Goal: Task Accomplishment & Management: Complete application form

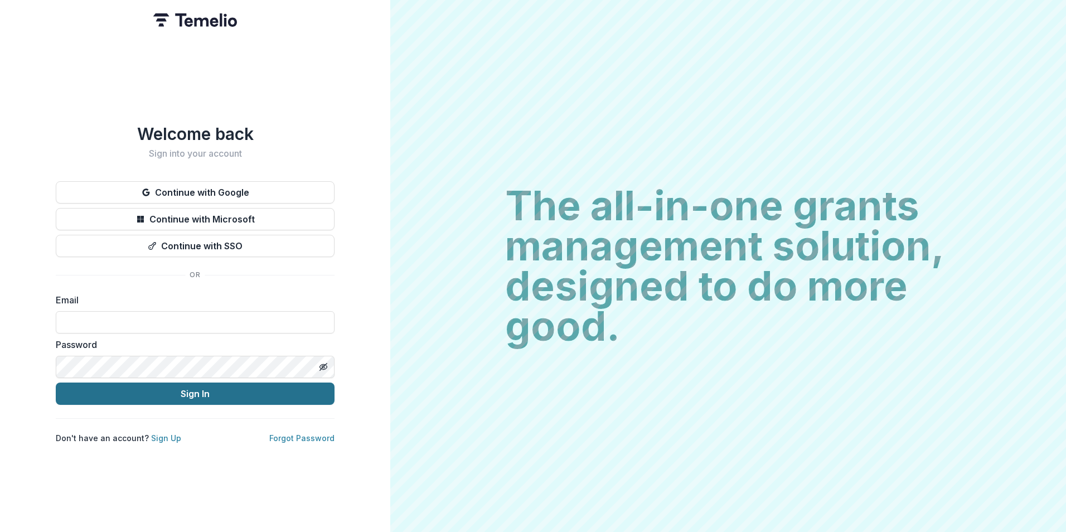
type input "**********"
click at [190, 390] on button "Sign In" at bounding box center [195, 394] width 279 height 22
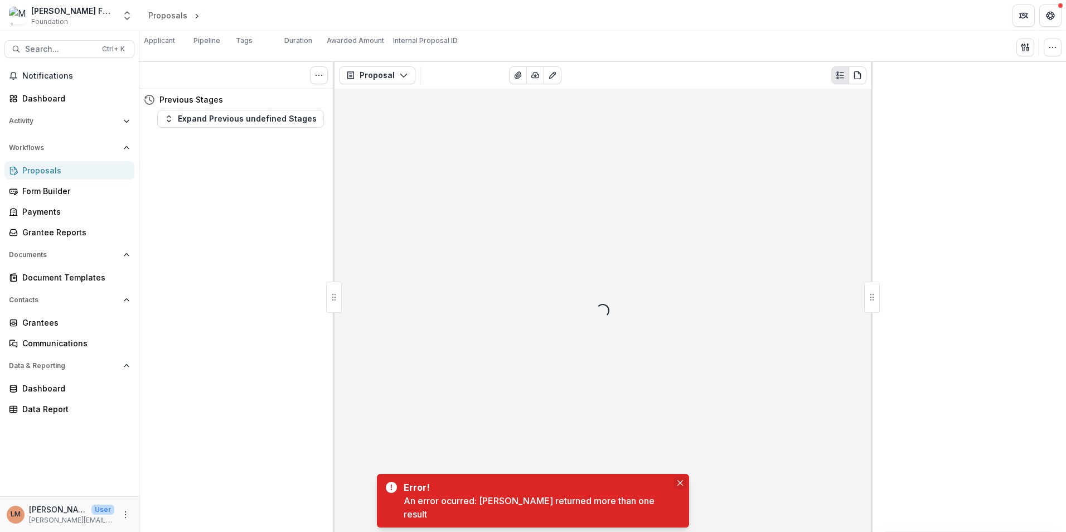
click at [678, 486] on icon "Close" at bounding box center [681, 483] width 6 height 6
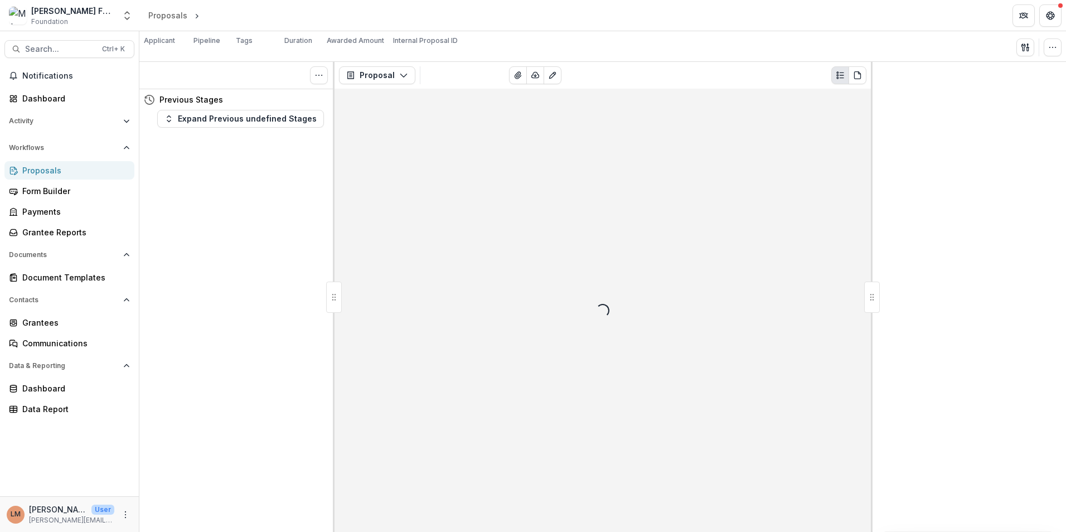
click at [35, 168] on div "Proposals" at bounding box center [73, 171] width 103 height 12
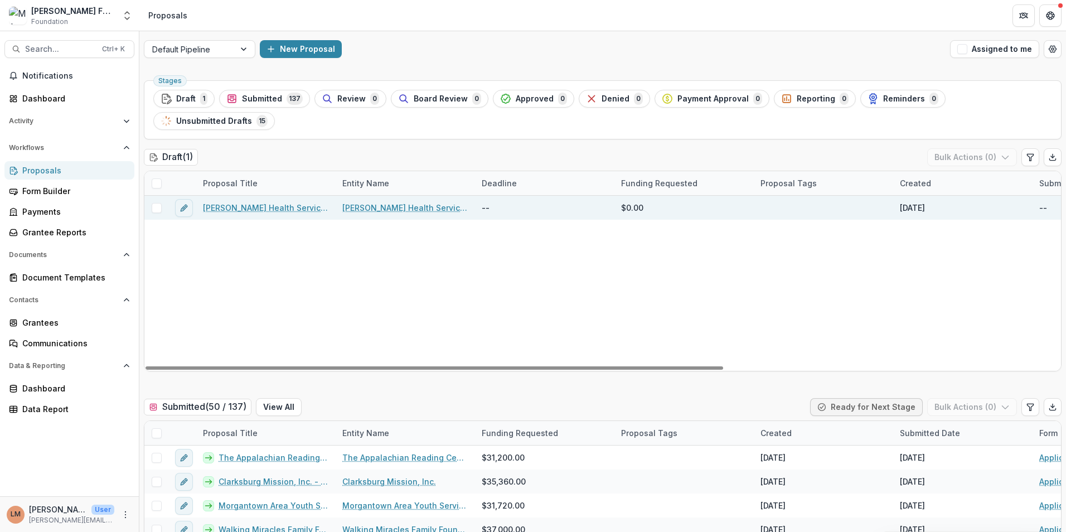
click at [267, 211] on link "[PERSON_NAME] Health Services - 2025 - Application Form" at bounding box center [266, 208] width 126 height 12
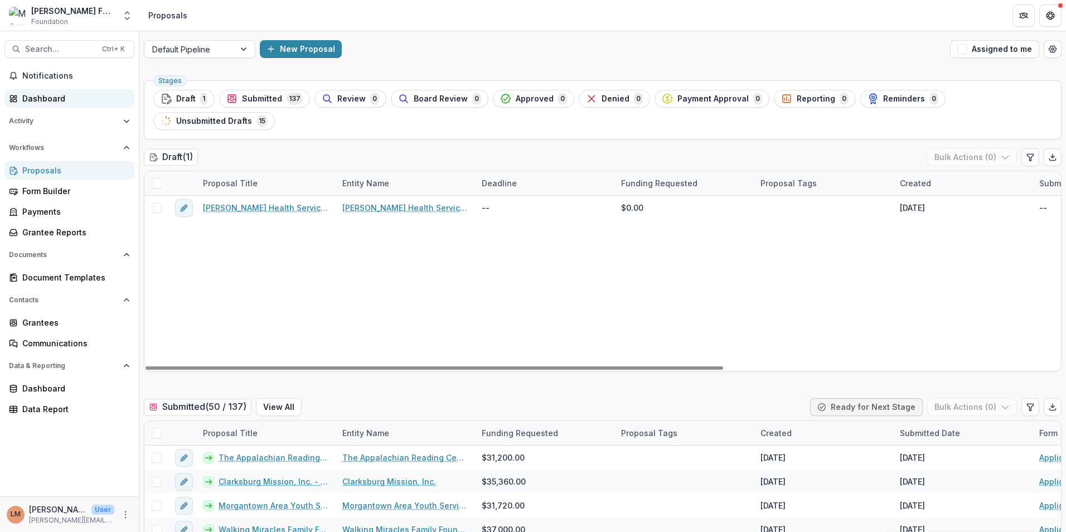
click at [47, 99] on div "Dashboard" at bounding box center [73, 99] width 103 height 12
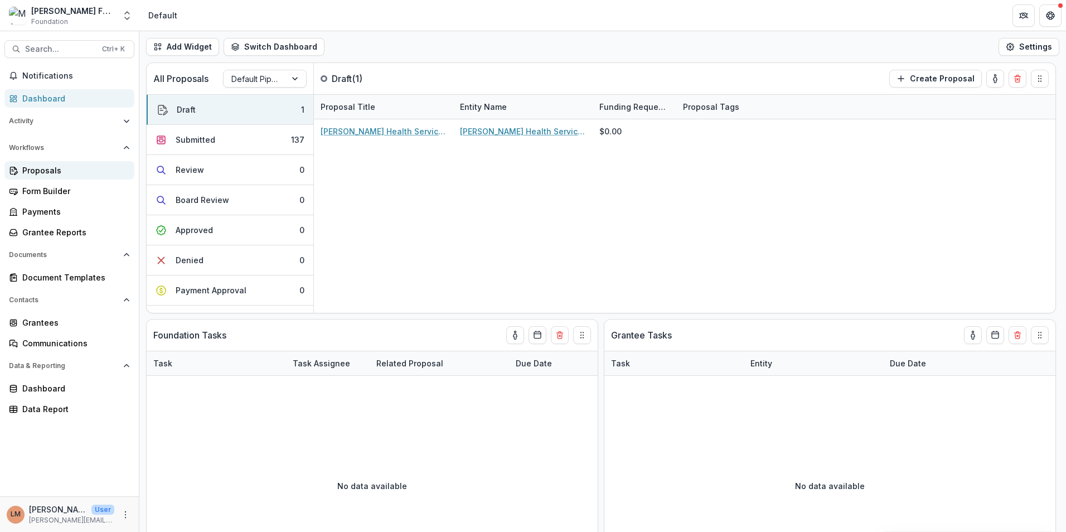
click at [31, 168] on div "Proposals" at bounding box center [73, 171] width 103 height 12
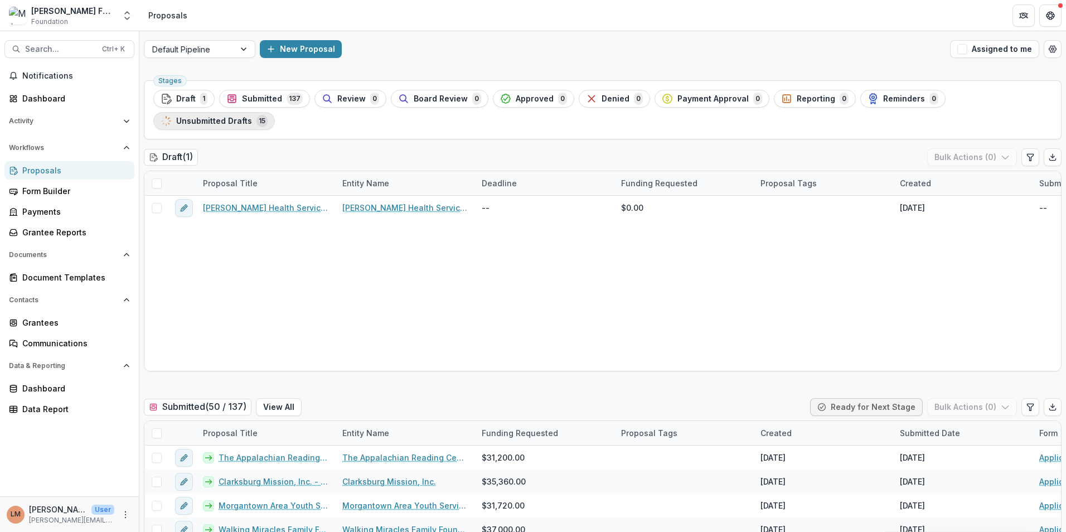
click at [233, 121] on span "Unsubmitted Drafts" at bounding box center [214, 121] width 76 height 9
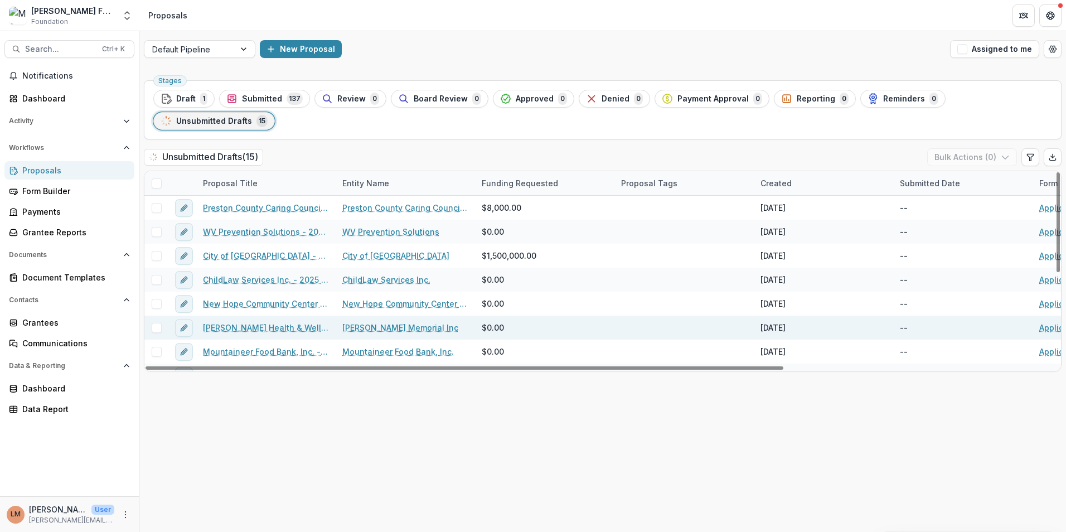
scroll to position [56, 0]
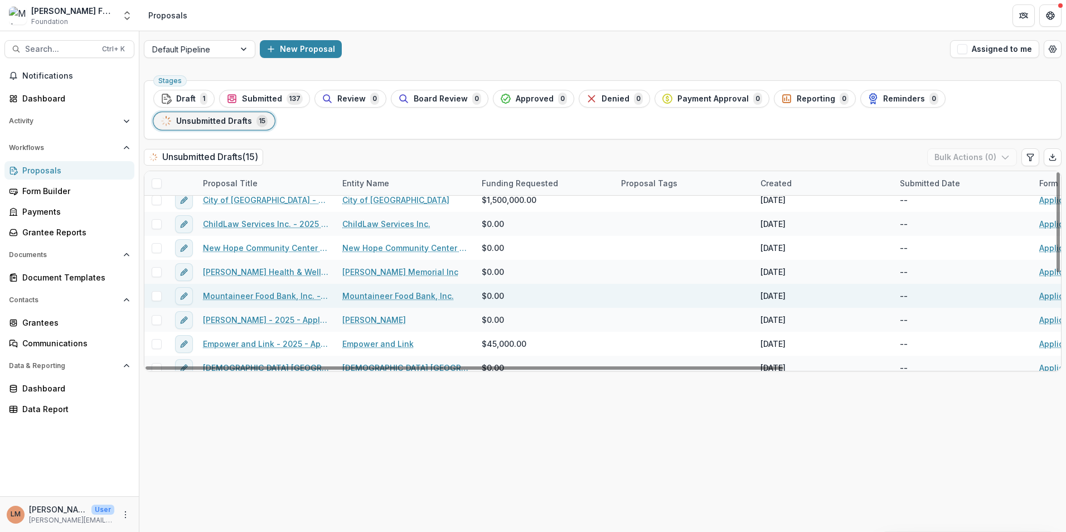
click at [262, 295] on link "Mountaineer Food Bank, Inc. - 2025 - Application Form" at bounding box center [266, 296] width 126 height 12
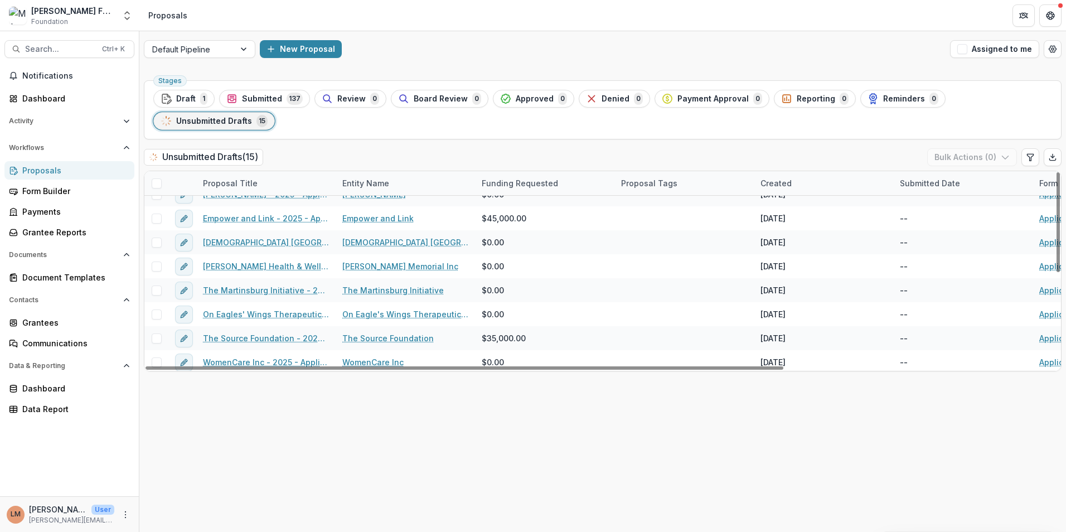
scroll to position [185, 0]
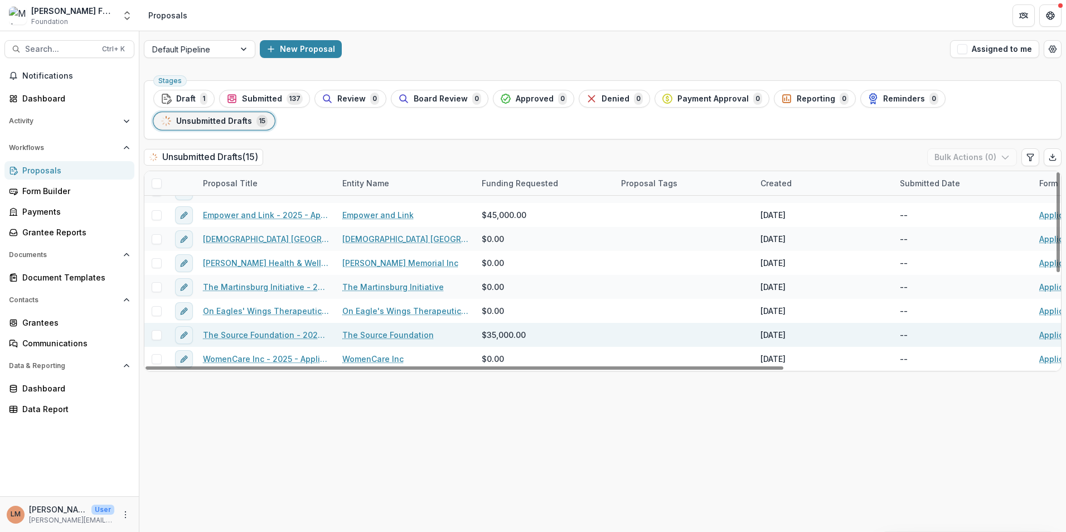
click at [263, 334] on link "The Source Foundation - 2025 - Application Form" at bounding box center [266, 335] width 126 height 12
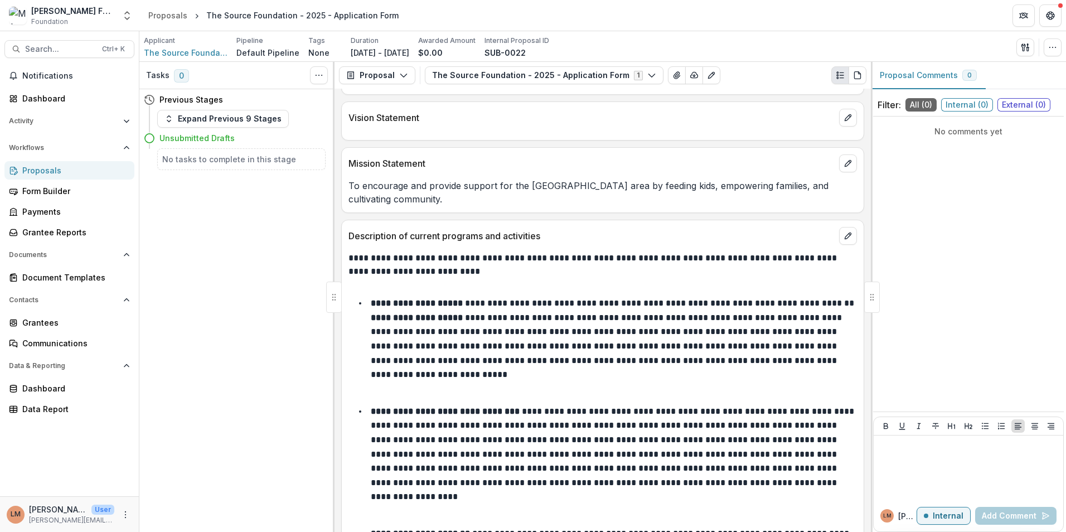
scroll to position [999, 0]
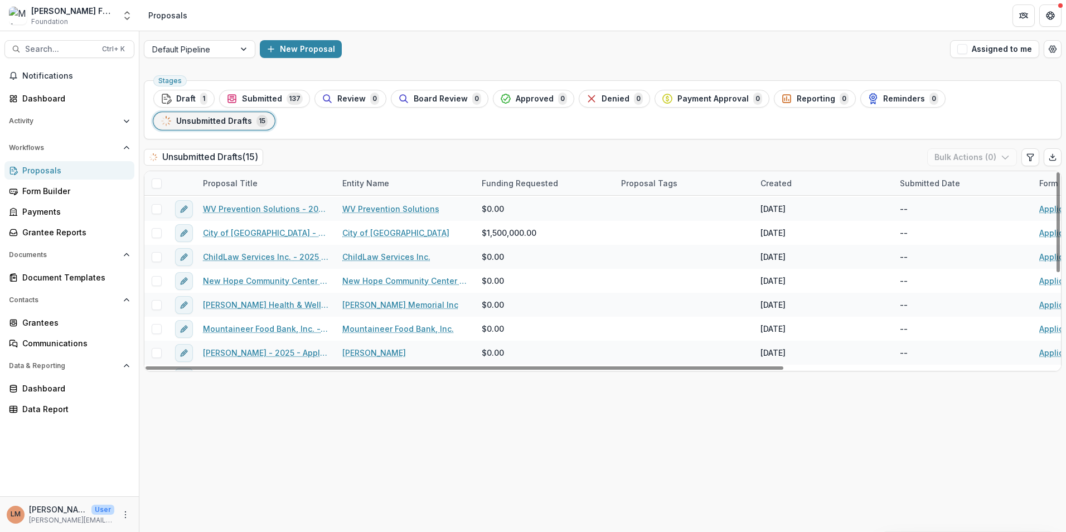
scroll to position [17, 0]
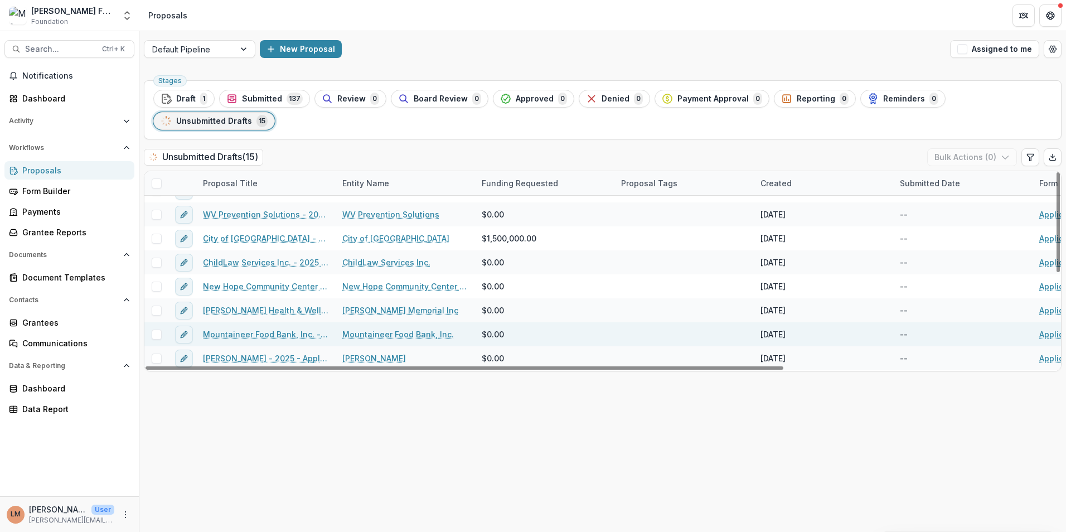
click at [240, 335] on link "Mountaineer Food Bank, Inc. - 2025 - Application Form" at bounding box center [266, 334] width 126 height 12
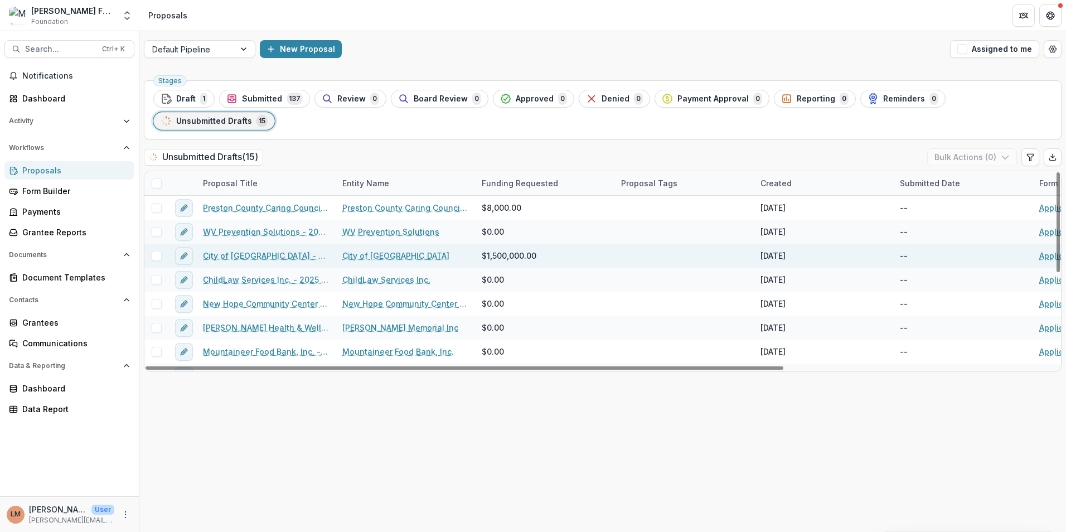
click at [239, 257] on link "City of [GEOGRAPHIC_DATA] - 2025 - Application Form" at bounding box center [266, 256] width 126 height 12
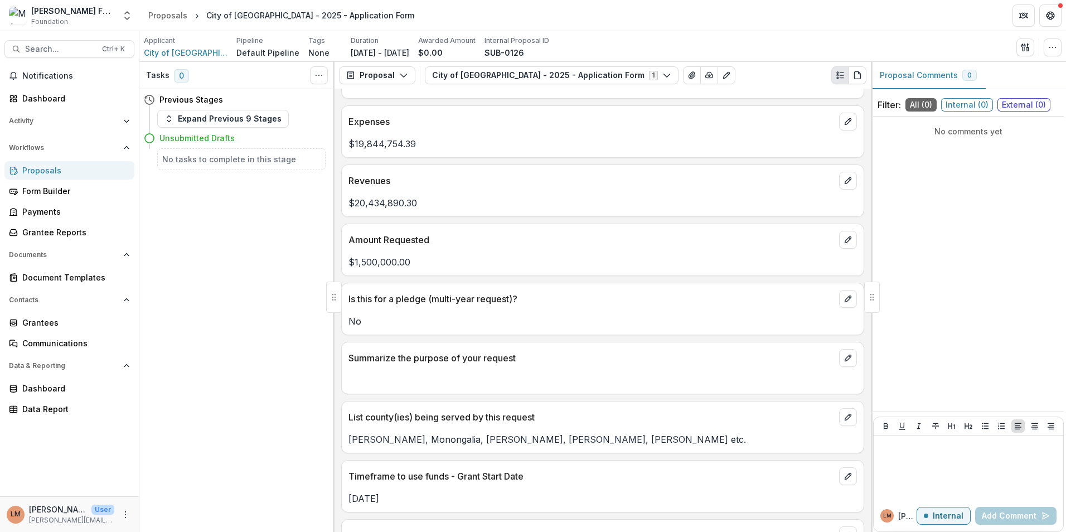
scroll to position [1771, 0]
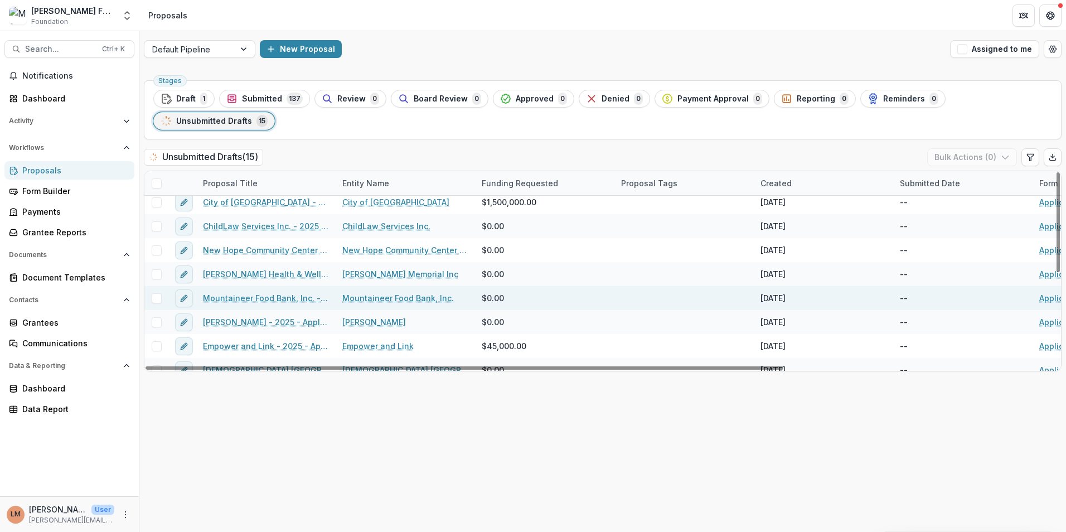
scroll to position [73, 0]
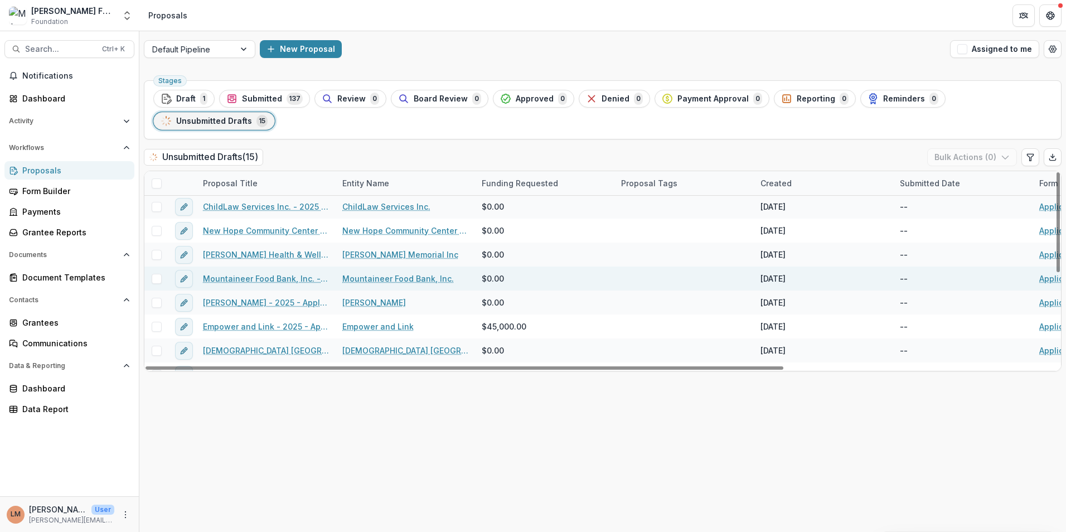
click at [279, 276] on link "Mountaineer Food Bank, Inc. - 2025 - Application Form" at bounding box center [266, 279] width 126 height 12
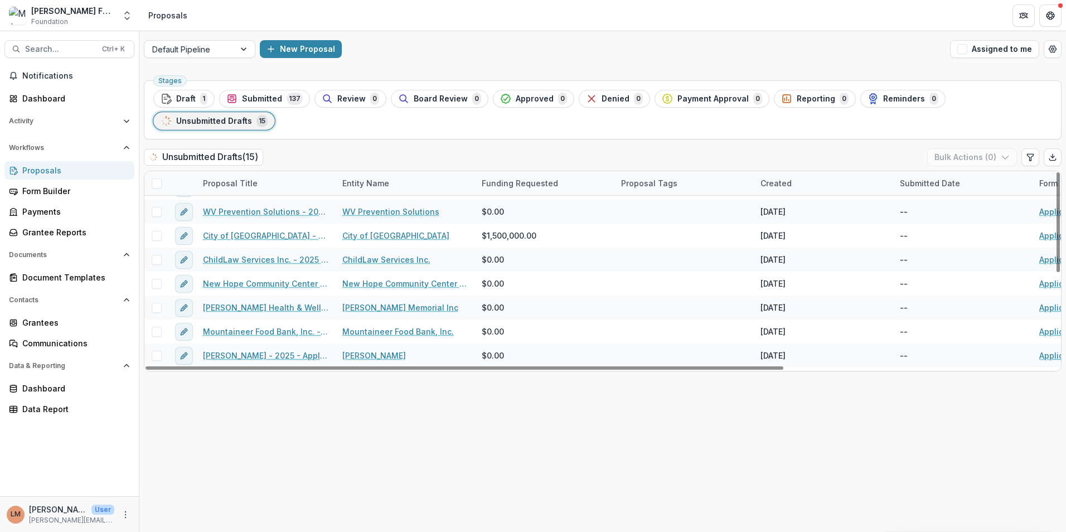
scroll to position [17, 0]
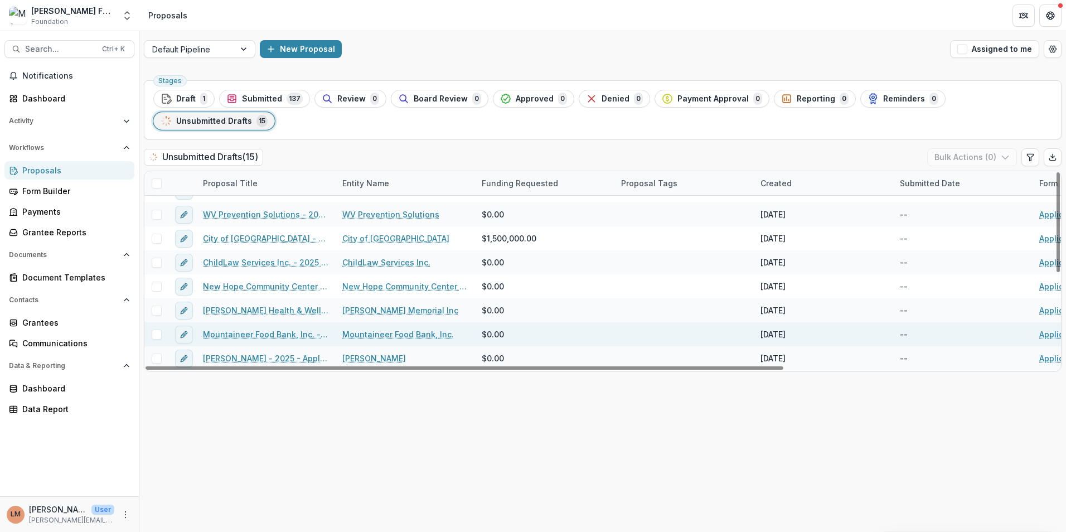
click at [1052, 334] on link "Application Form" at bounding box center [1071, 334] width 65 height 12
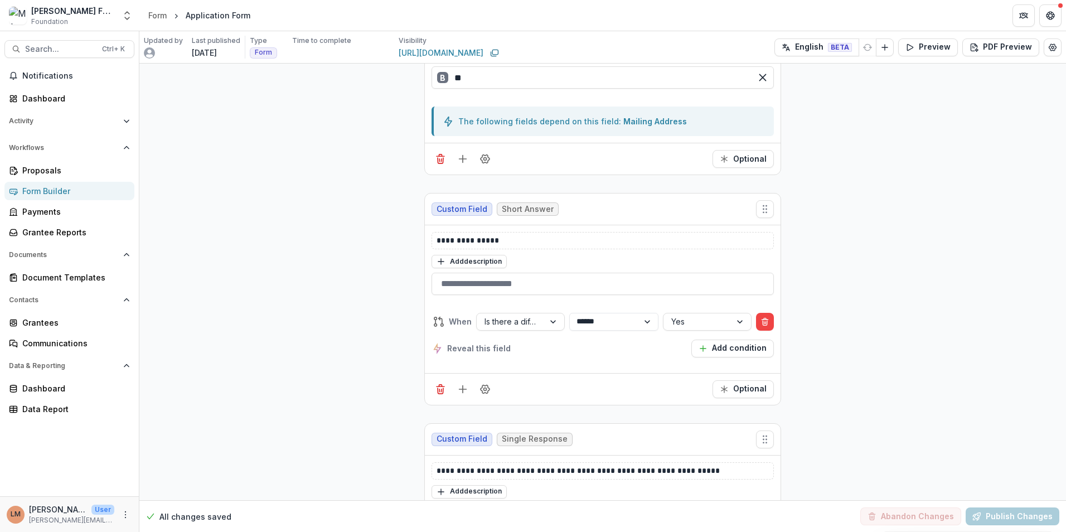
scroll to position [2286, 0]
